Goal: Task Accomplishment & Management: Manage account settings

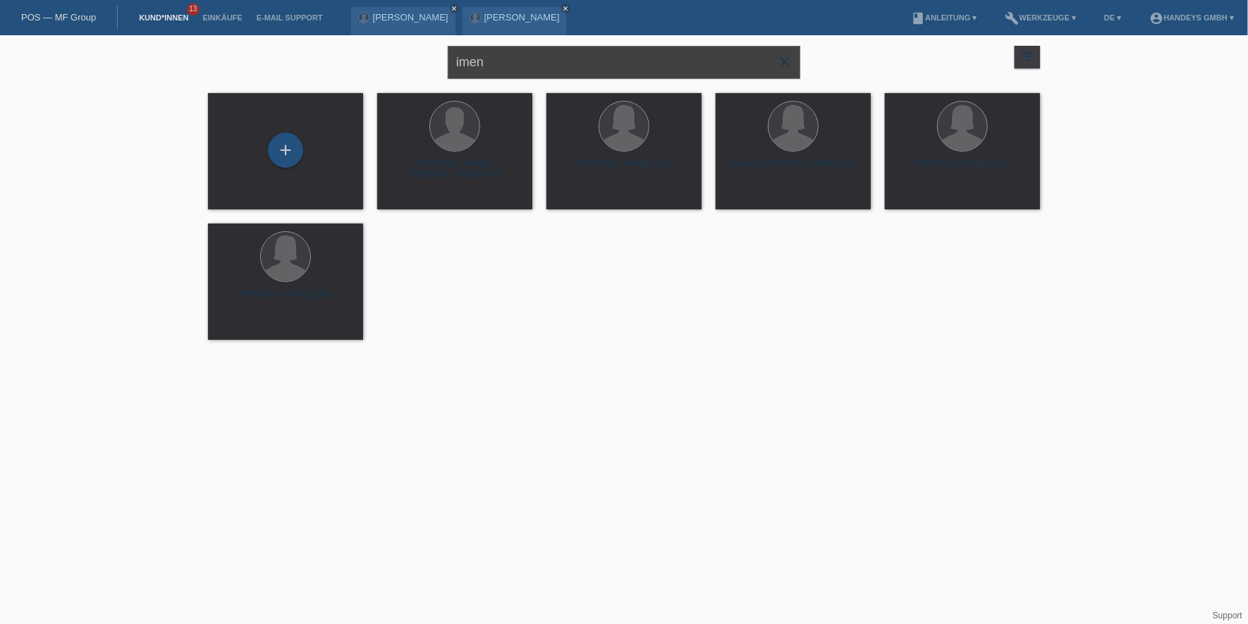
drag, startPoint x: 526, startPoint y: 68, endPoint x: 324, endPoint y: 76, distance: 202.5
click at [324, 76] on div "imen close filter_list view_module Alle Kund*innen anzeigen star Markierte Kund…" at bounding box center [624, 60] width 846 height 51
drag, startPoint x: 514, startPoint y: 64, endPoint x: 380, endPoint y: 68, distance: 134.0
click at [380, 68] on div "imen close filter_list view_module Alle Kund*innen anzeigen star Markierte Kund…" at bounding box center [624, 60] width 846 height 51
type input "jegan"
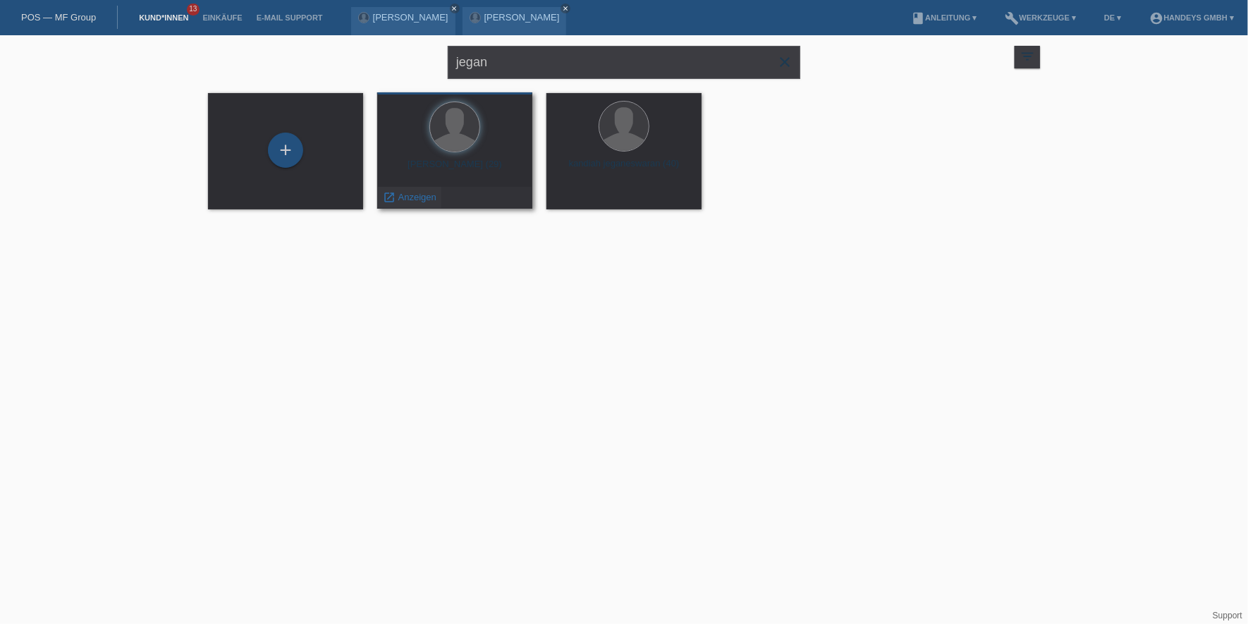
click at [401, 195] on span "Anzeigen" at bounding box center [417, 197] width 38 height 11
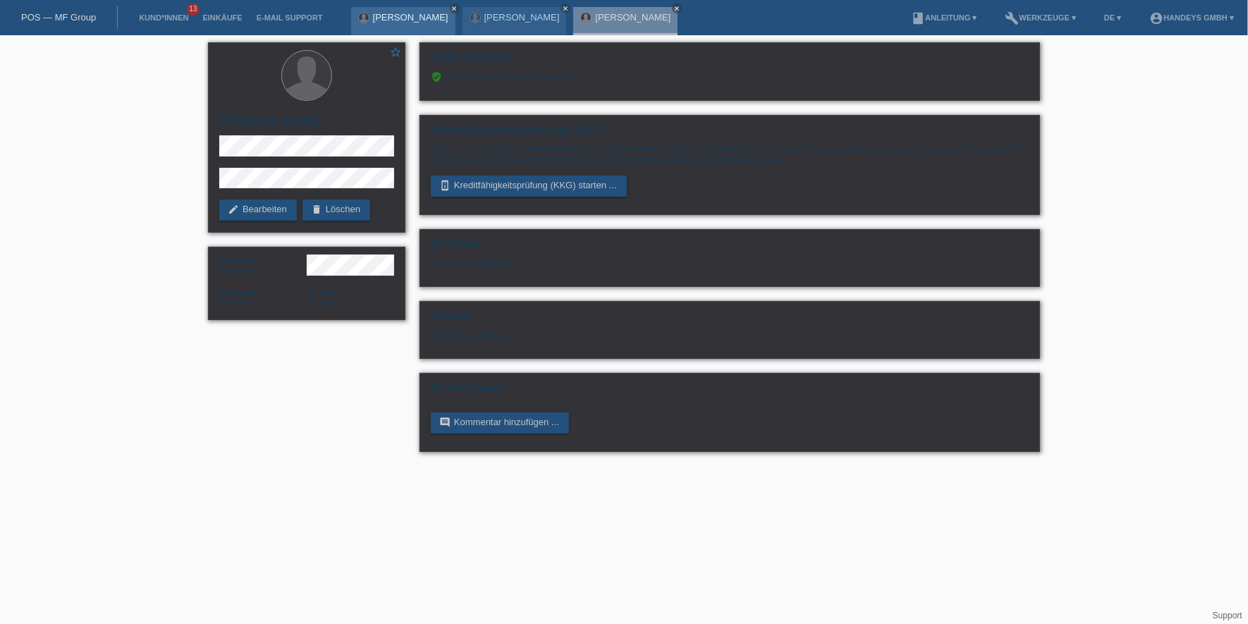
click at [458, 8] on icon "close" at bounding box center [454, 8] width 7 height 7
click at [451, 9] on icon "close" at bounding box center [454, 8] width 7 height 7
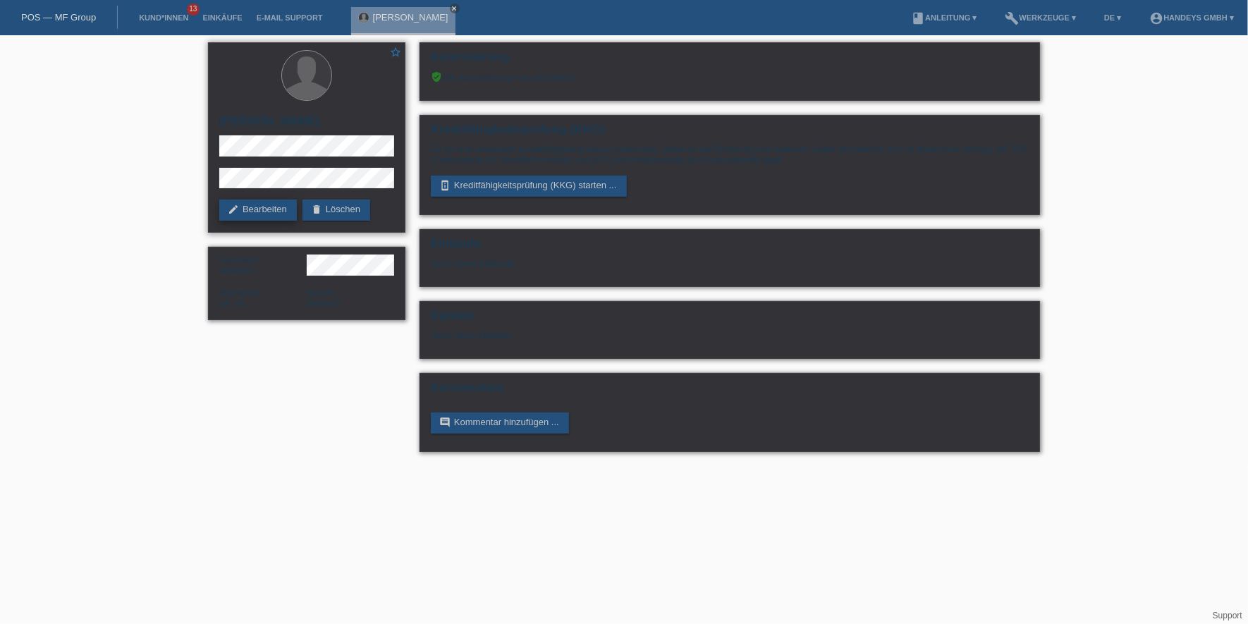
click at [252, 212] on link "edit Bearbeiten" at bounding box center [258, 210] width 78 height 21
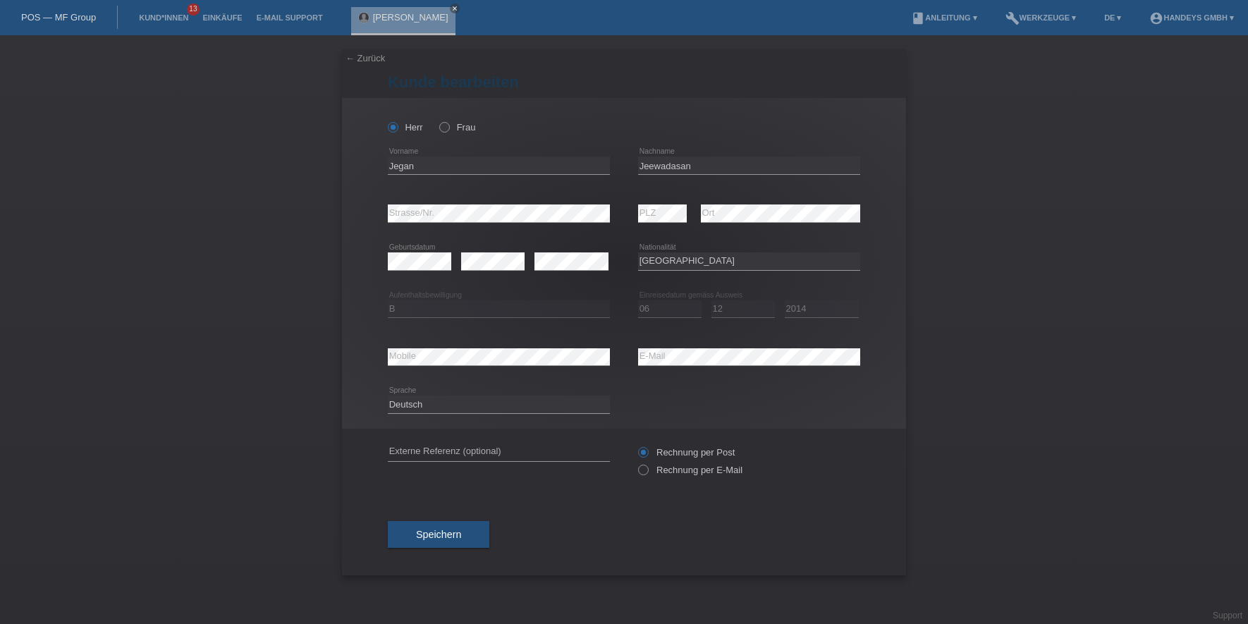
select select "LK"
select select "B"
select select "06"
select select "12"
select select "2014"
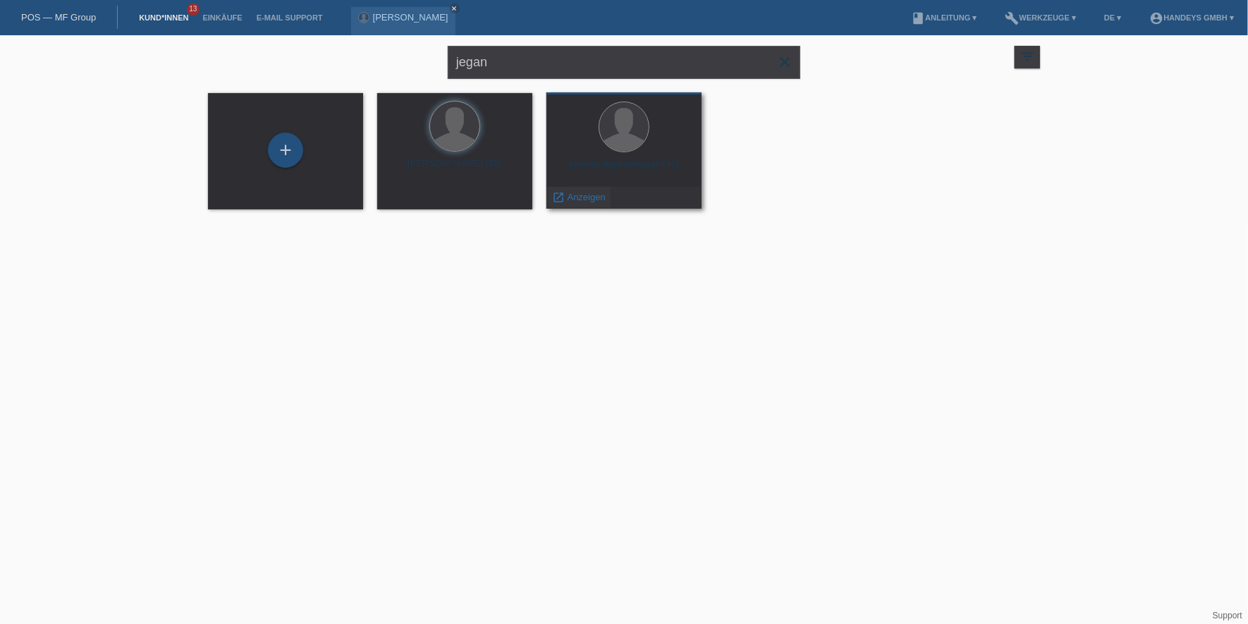
click at [568, 199] on span "Anzeigen" at bounding box center [587, 197] width 38 height 11
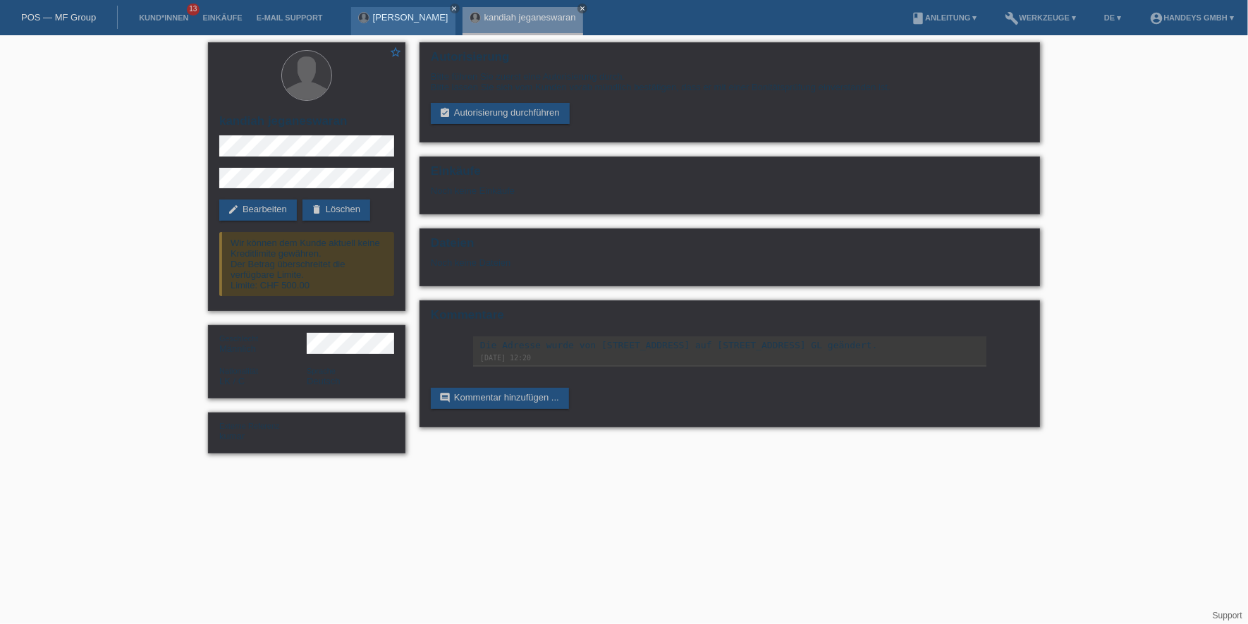
click at [389, 23] on div "[PERSON_NAME] close" at bounding box center [403, 21] width 104 height 28
click at [396, 19] on link "[PERSON_NAME]" at bounding box center [410, 17] width 75 height 11
